Goal: Task Accomplishment & Management: Manage account settings

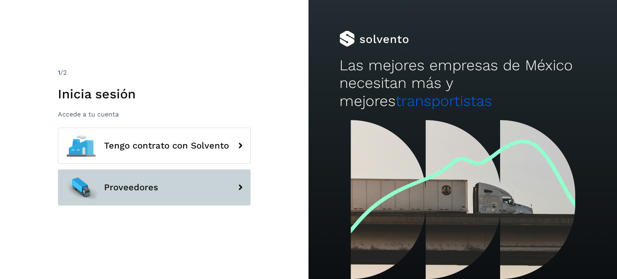
click at [162, 178] on button "Proveedores" at bounding box center [154, 188] width 193 height 36
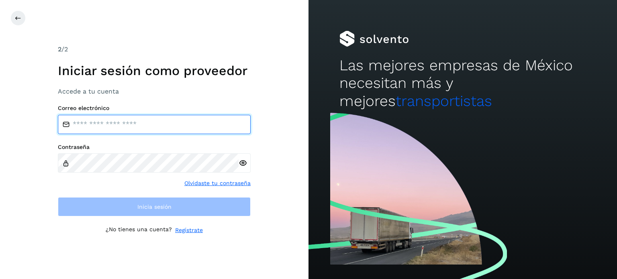
click at [147, 125] on input "email" at bounding box center [154, 124] width 193 height 19
type input "**********"
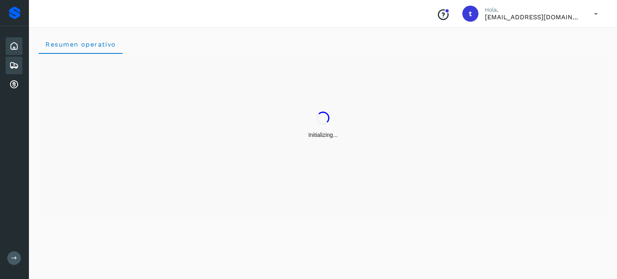
click at [14, 66] on icon at bounding box center [14, 66] width 10 height 10
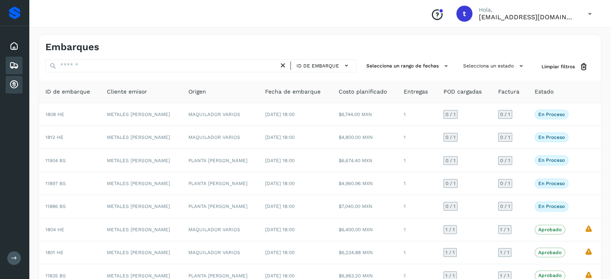
click at [17, 81] on icon at bounding box center [14, 85] width 10 height 10
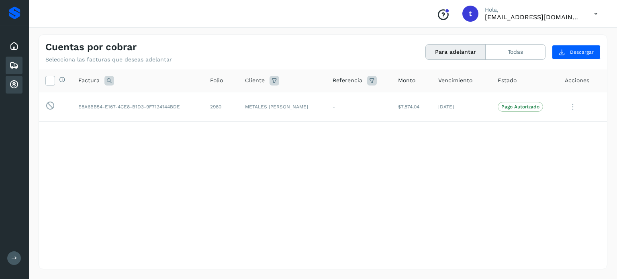
click at [16, 63] on icon at bounding box center [14, 66] width 10 height 10
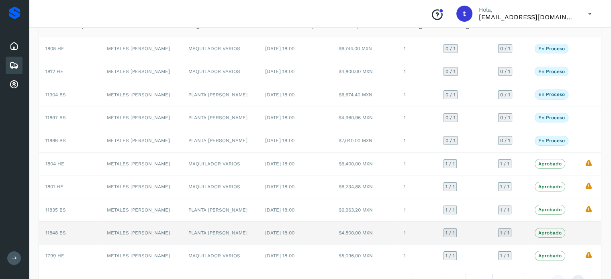
scroll to position [90, 0]
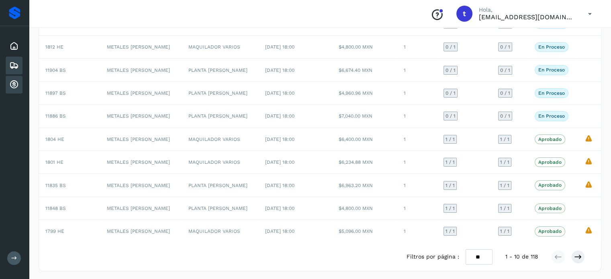
click at [16, 80] on icon at bounding box center [14, 85] width 10 height 10
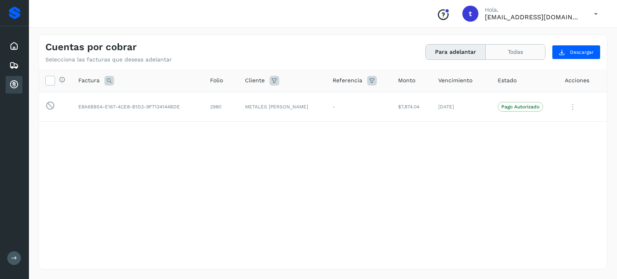
click at [501, 50] on button "Todas" at bounding box center [515, 52] width 59 height 15
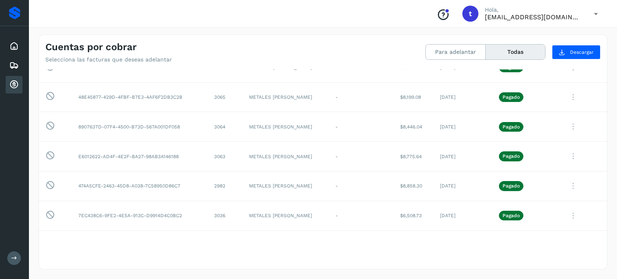
scroll to position [40, 0]
click at [457, 50] on button "Para adelantar" at bounding box center [456, 52] width 60 height 15
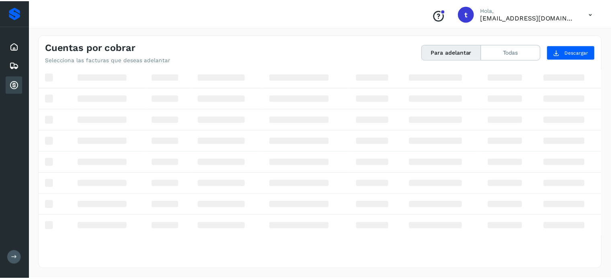
scroll to position [0, 0]
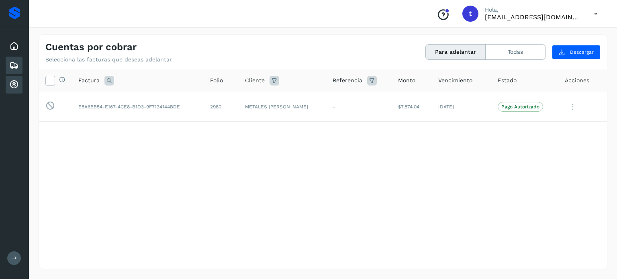
click at [14, 66] on icon at bounding box center [14, 66] width 10 height 10
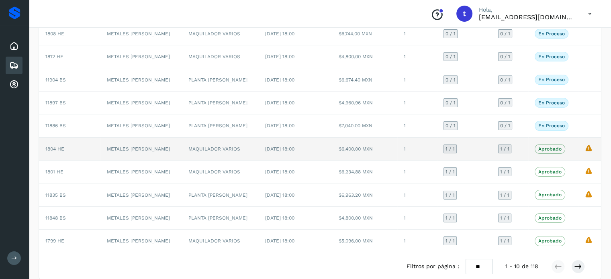
scroll to position [90, 0]
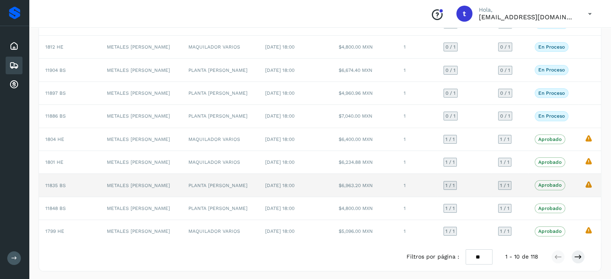
click at [407, 189] on td "1" at bounding box center [418, 185] width 40 height 23
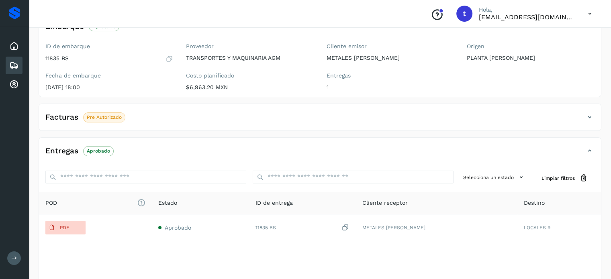
click at [260, 136] on div "✨ Muy pronto podrás gestionar todos tus accesorios desde esta misma página. Con…" at bounding box center [320, 133] width 563 height 355
drag, startPoint x: 200, startPoint y: 125, endPoint x: 104, endPoint y: 111, distance: 97.5
click at [196, 125] on div "Facturas Pre Autorizado" at bounding box center [320, 121] width 562 height 20
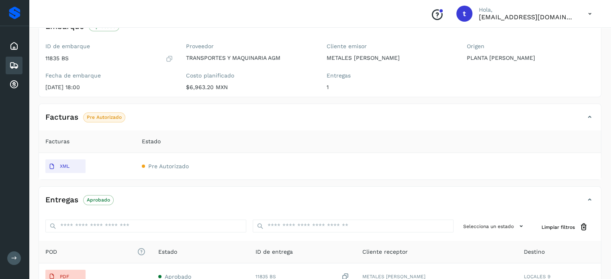
click at [100, 115] on p "Pre Autorizado" at bounding box center [104, 118] width 35 height 6
click at [166, 167] on span "Pre Autorizado" at bounding box center [168, 166] width 41 height 6
click at [6, 61] on div "Embarques" at bounding box center [14, 66] width 17 height 18
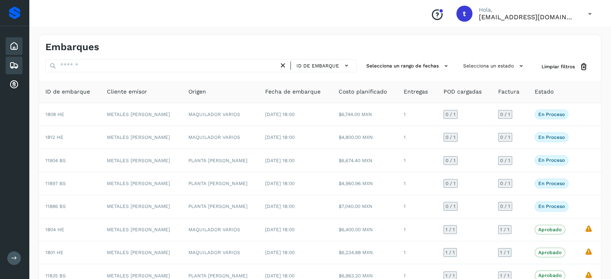
click at [11, 45] on icon at bounding box center [14, 46] width 10 height 10
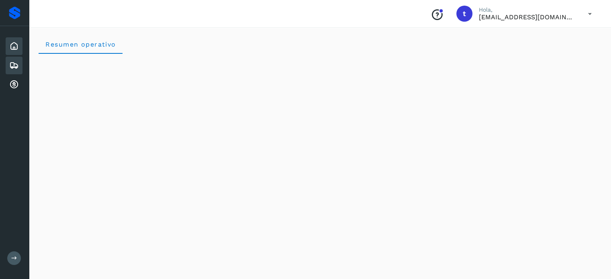
click at [16, 64] on icon at bounding box center [14, 66] width 10 height 10
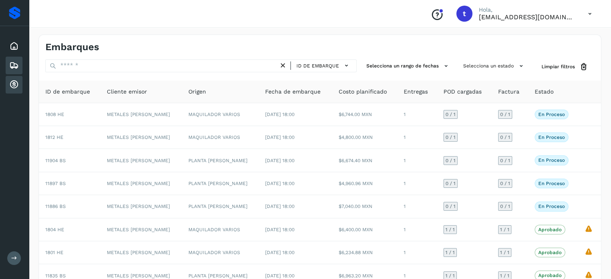
click at [11, 86] on icon at bounding box center [14, 85] width 10 height 10
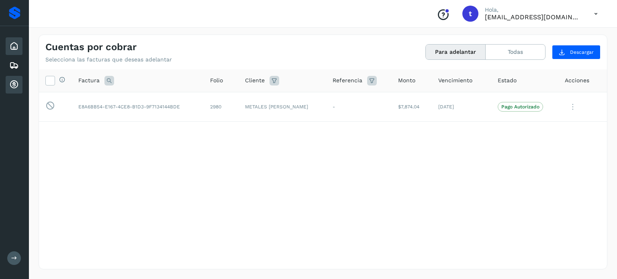
click at [7, 43] on div "Inicio" at bounding box center [14, 46] width 17 height 18
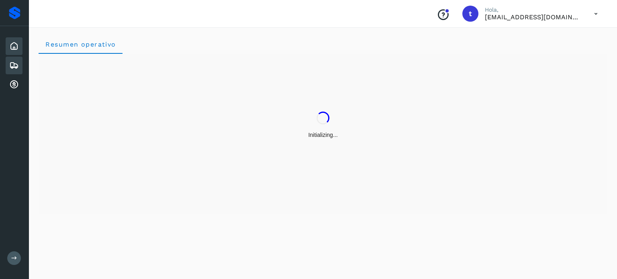
click at [10, 66] on icon at bounding box center [14, 66] width 10 height 10
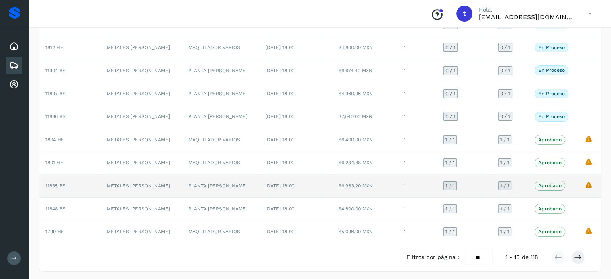
scroll to position [90, 0]
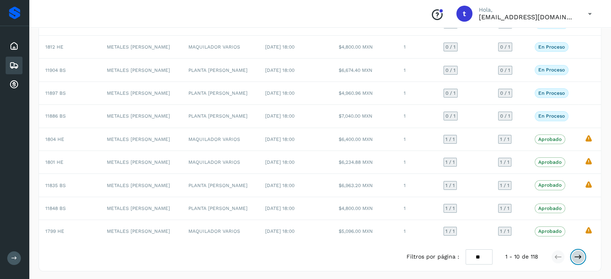
click at [579, 255] on icon at bounding box center [578, 257] width 8 height 8
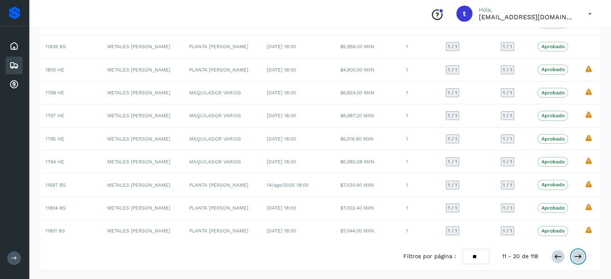
scroll to position [91, 0]
click at [563, 257] on button at bounding box center [558, 257] width 14 height 14
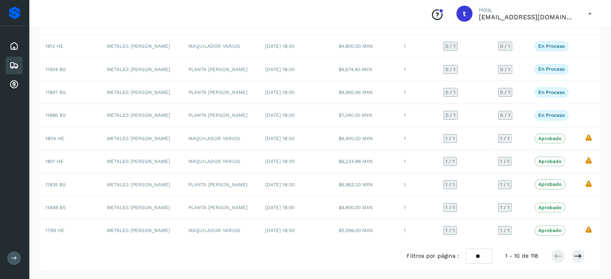
scroll to position [90, 0]
click at [583, 259] on button at bounding box center [579, 257] width 14 height 14
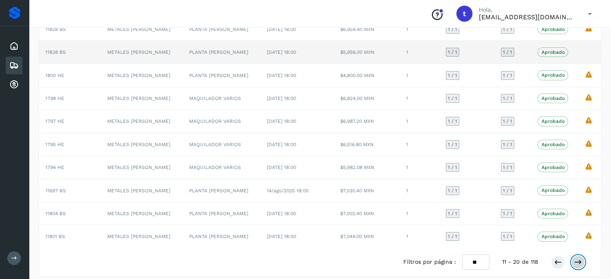
scroll to position [50, 0]
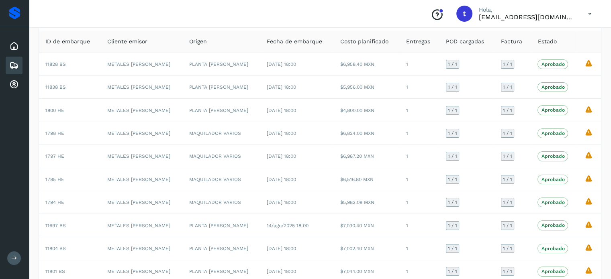
drag, startPoint x: 347, startPoint y: 14, endPoint x: 308, endPoint y: 23, distance: 40.0
click at [347, 14] on div "Conoce nuestros beneficios t Hola, [EMAIL_ADDRESS][DOMAIN_NAME]" at bounding box center [320, 14] width 582 height 28
click at [12, 82] on icon at bounding box center [14, 85] width 10 height 10
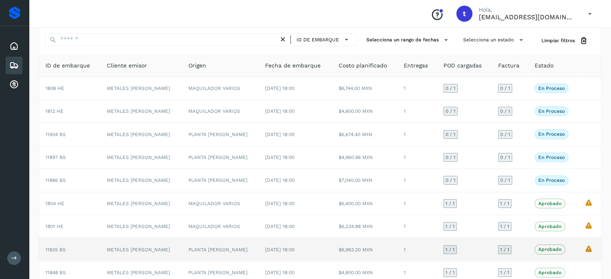
scroll to position [40, 0]
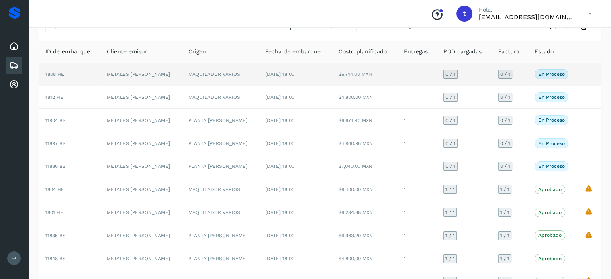
click at [152, 73] on td "METALES [PERSON_NAME]" at bounding box center [140, 74] width 81 height 23
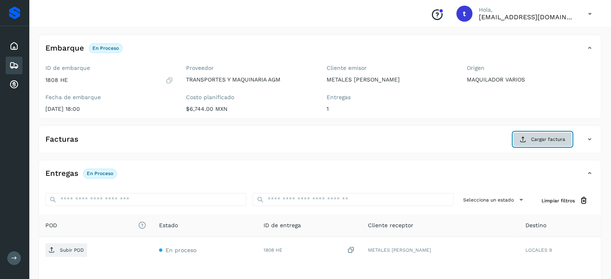
click at [560, 137] on span "Cargar factura" at bounding box center [548, 139] width 34 height 7
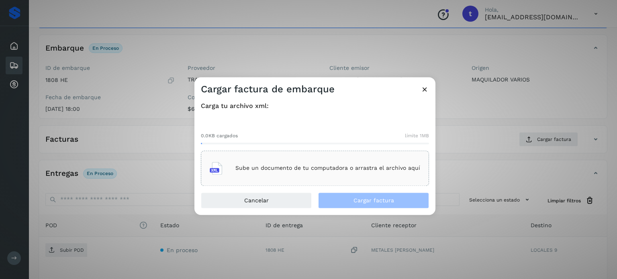
click at [359, 166] on p "Sube un documento de tu computadora o arrastra el archivo aquí" at bounding box center [328, 168] width 185 height 7
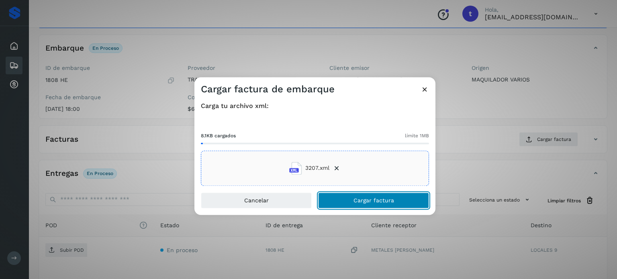
click at [375, 198] on span "Cargar factura" at bounding box center [374, 201] width 41 height 6
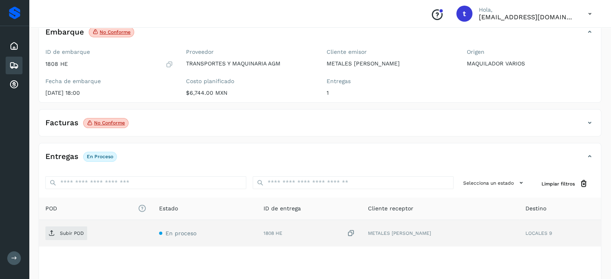
scroll to position [80, 0]
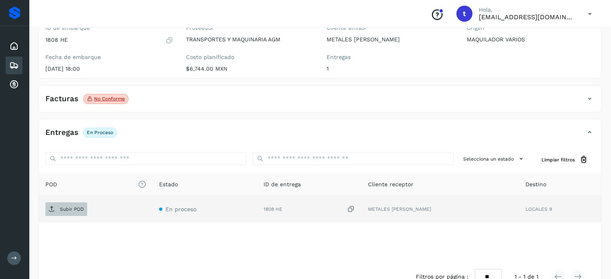
click at [79, 207] on p "Subir POD" at bounding box center [72, 210] width 24 height 6
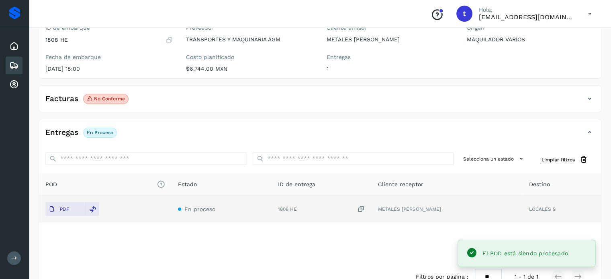
click at [10, 62] on icon at bounding box center [14, 66] width 10 height 10
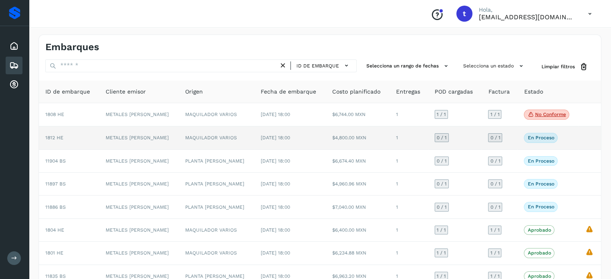
click at [459, 133] on td "0 / 1" at bounding box center [454, 138] width 53 height 23
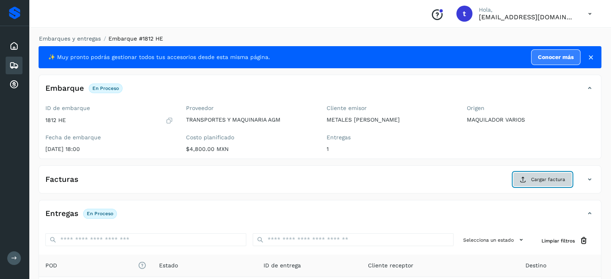
click at [565, 178] on span "Cargar factura" at bounding box center [548, 179] width 34 height 7
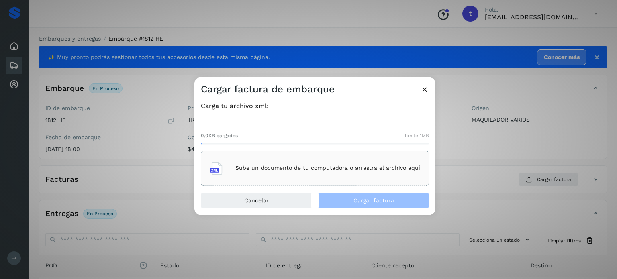
click at [318, 165] on div "Sube un documento de tu computadora o arrastra el archivo aquí" at bounding box center [315, 169] width 211 height 22
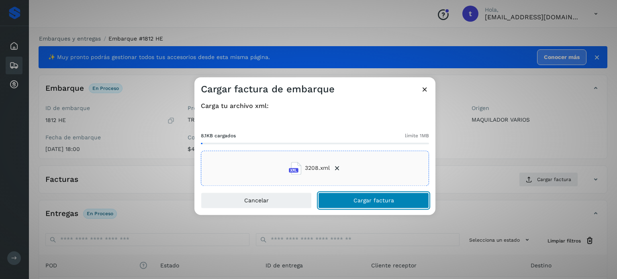
click at [368, 198] on span "Cargar factura" at bounding box center [374, 201] width 41 height 6
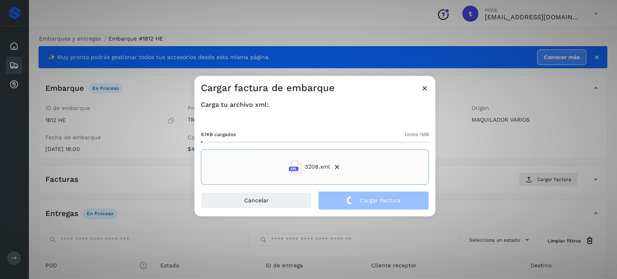
click at [133, 184] on div "Cargar factura de embarque Carga tu archivo xml: 8.1KB cargados límite 1MB 3208…" at bounding box center [308, 139] width 617 height 279
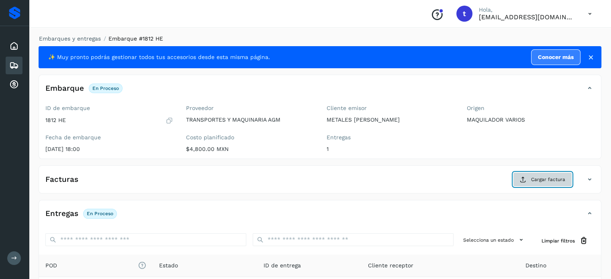
click at [547, 180] on span "Cargar factura" at bounding box center [548, 179] width 34 height 7
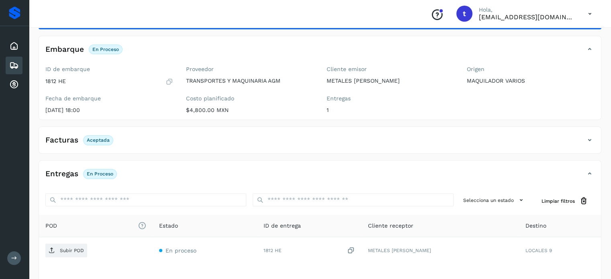
scroll to position [40, 0]
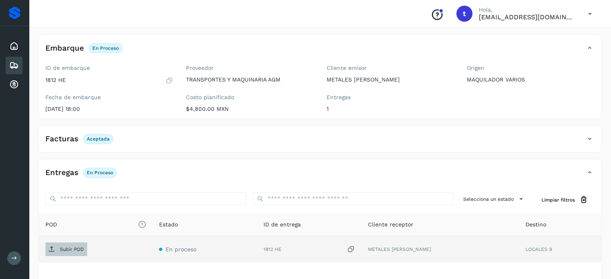
click at [63, 250] on p "Subir POD" at bounding box center [72, 250] width 24 height 6
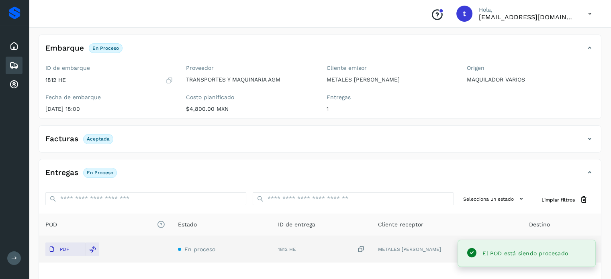
click at [19, 63] on div "Embarques" at bounding box center [14, 66] width 17 height 18
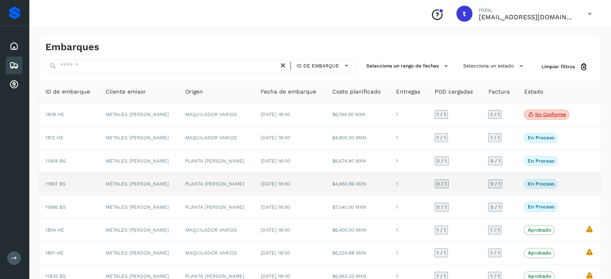
click at [402, 179] on td "1" at bounding box center [409, 184] width 39 height 23
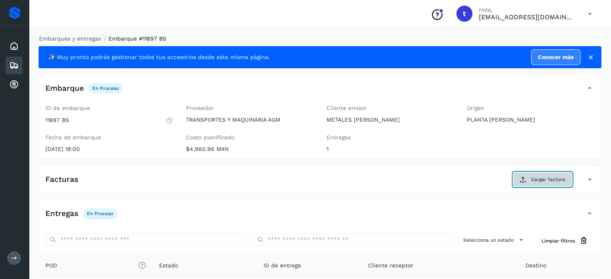
click at [540, 180] on span "Cargar factura" at bounding box center [548, 179] width 34 height 7
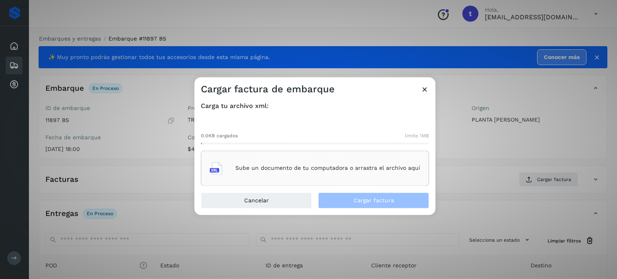
click at [385, 175] on div "Sube un documento de tu computadora o arrastra el archivo aquí" at bounding box center [315, 169] width 211 height 22
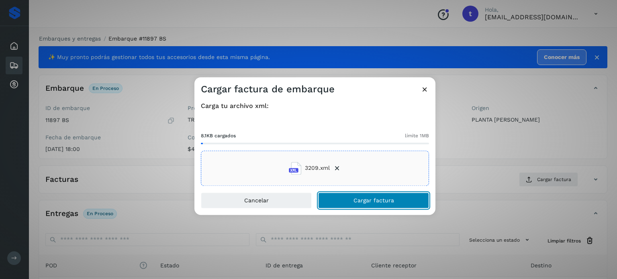
click at [370, 201] on span "Cargar factura" at bounding box center [374, 201] width 41 height 6
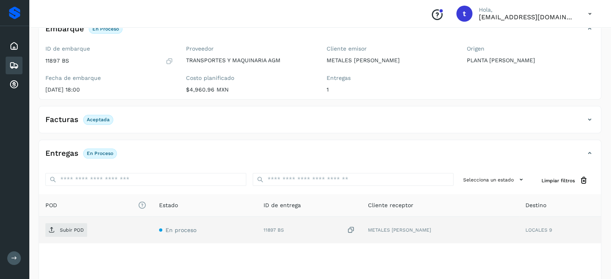
scroll to position [101, 0]
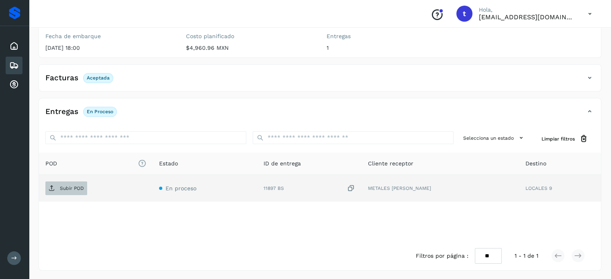
click at [66, 189] on p "Subir POD" at bounding box center [72, 189] width 24 height 6
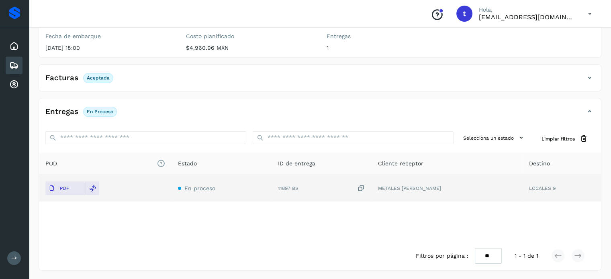
click at [13, 63] on icon at bounding box center [14, 66] width 10 height 10
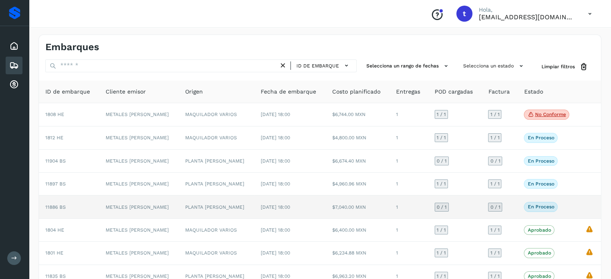
click at [219, 201] on td "PLANTA [PERSON_NAME]" at bounding box center [217, 207] width 76 height 23
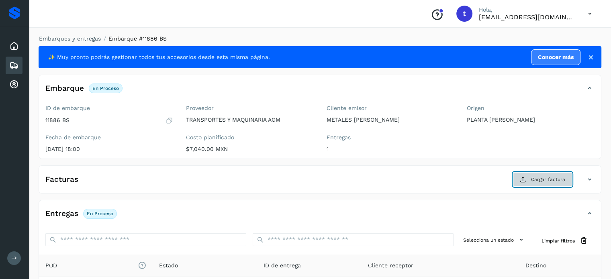
click at [535, 180] on span "Cargar factura" at bounding box center [548, 179] width 34 height 7
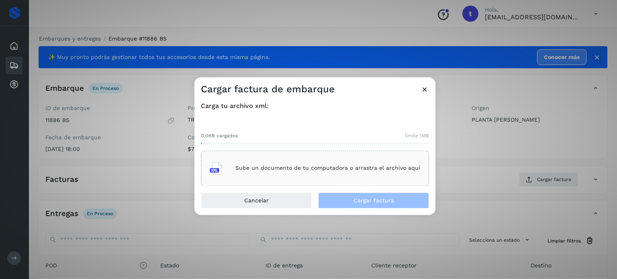
click at [378, 171] on p "Sube un documento de tu computadora o arrastra el archivo aquí" at bounding box center [328, 168] width 185 height 7
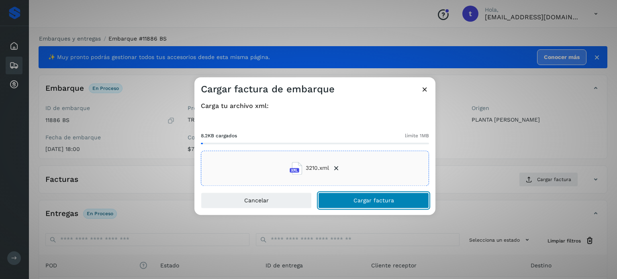
click at [384, 200] on span "Cargar factura" at bounding box center [374, 201] width 41 height 6
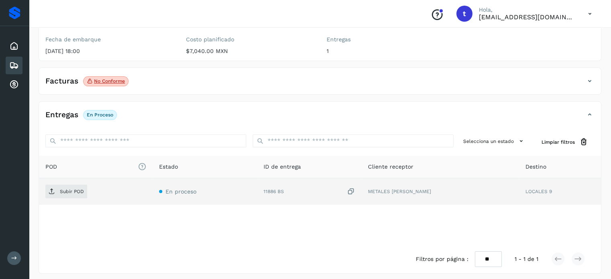
scroll to position [101, 0]
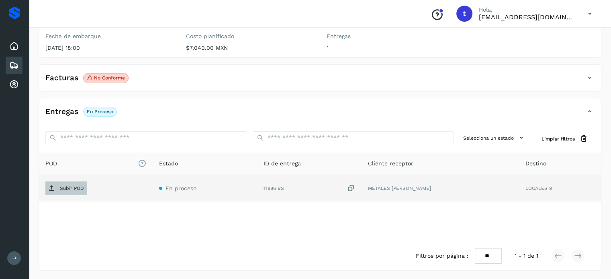
click at [76, 184] on span "Subir POD" at bounding box center [66, 188] width 42 height 13
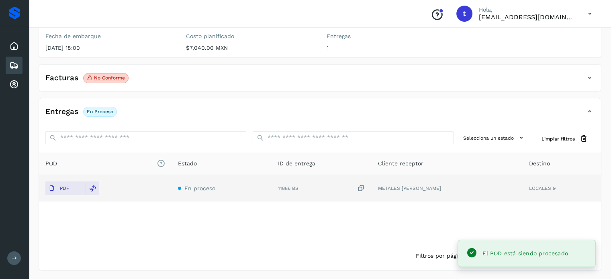
click at [12, 59] on div "Embarques" at bounding box center [14, 66] width 17 height 18
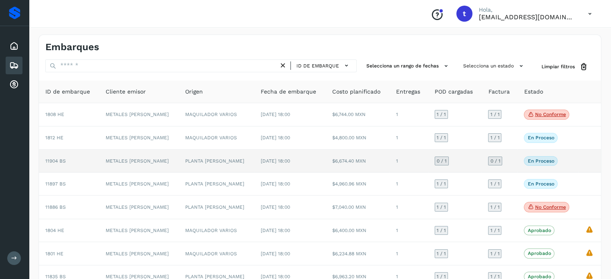
click at [196, 163] on td "PLANTA [PERSON_NAME]" at bounding box center [217, 161] width 76 height 23
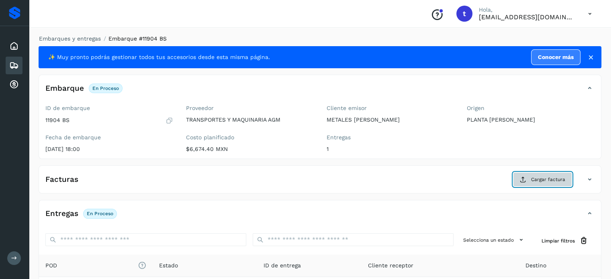
click at [532, 178] on span "Cargar factura" at bounding box center [548, 179] width 34 height 7
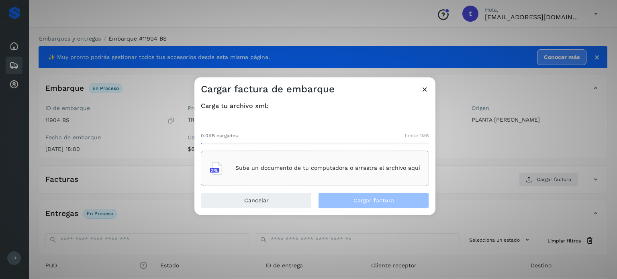
click at [289, 176] on div "Sube un documento de tu computadora o arrastra el archivo aquí" at bounding box center [315, 169] width 211 height 22
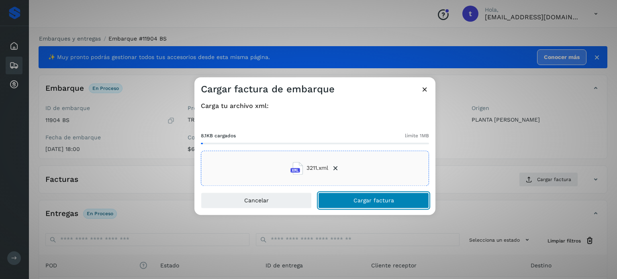
click at [393, 202] on span "Cargar factura" at bounding box center [374, 201] width 41 height 6
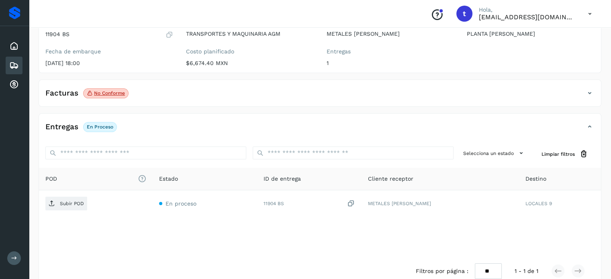
scroll to position [101, 0]
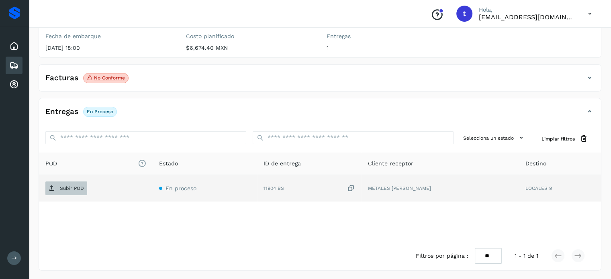
click at [78, 188] on p "Subir POD" at bounding box center [72, 189] width 24 height 6
